Goal: Find specific page/section: Find specific page/section

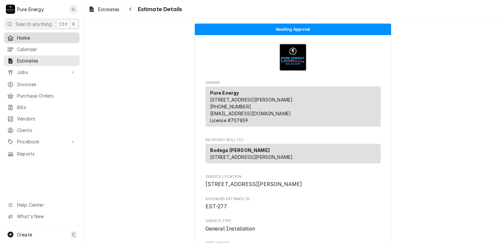
click at [27, 37] on span "Home" at bounding box center [46, 37] width 59 height 7
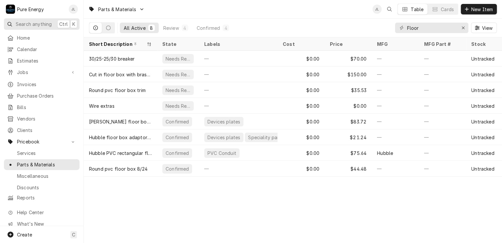
click at [36, 23] on span "Search anything" at bounding box center [34, 24] width 36 height 7
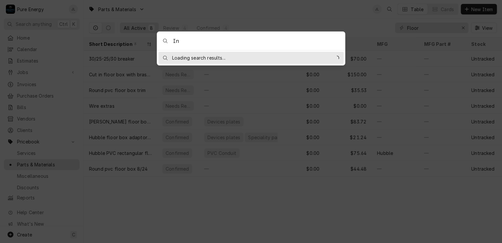
type input "I"
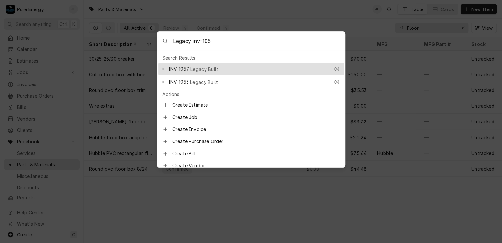
type input "Legacy inv-105"
click at [215, 81] on div "INV-1053 Legacy Built" at bounding box center [249, 82] width 162 height 8
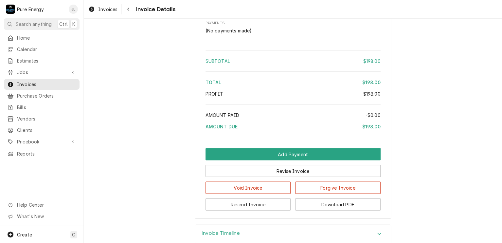
scroll to position [651, 0]
